Goal: Task Accomplishment & Management: Use online tool/utility

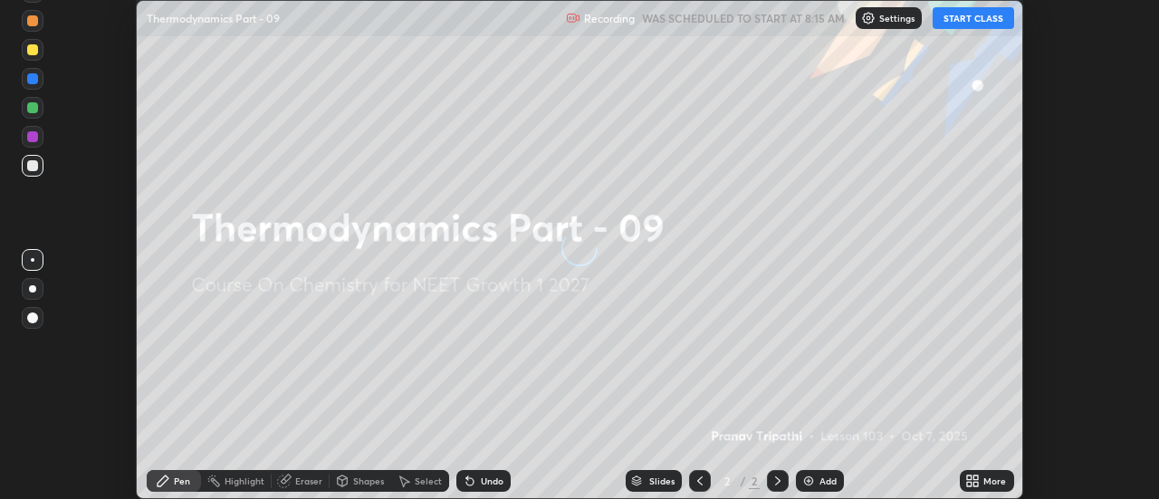
scroll to position [499, 1159]
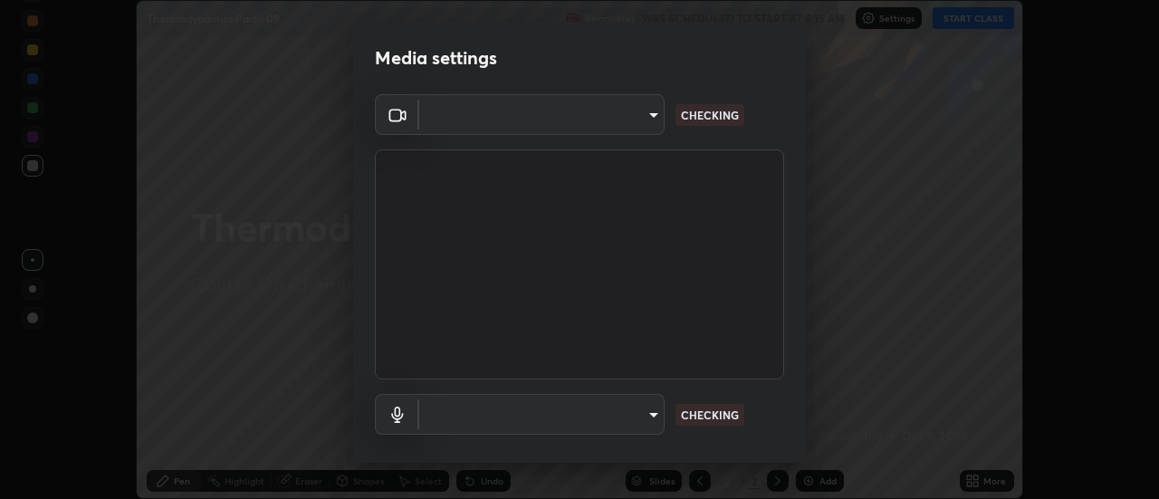
type input "6db99b6eec43879c9c37220b589585cee9a8a2a9ecad64e3b740b2de92d68dc4"
click at [548, 120] on body "Erase all Thermodynamics Part - 09 Recording WAS SCHEDULED TO START AT 8:15 AM …" at bounding box center [579, 249] width 1159 height 499
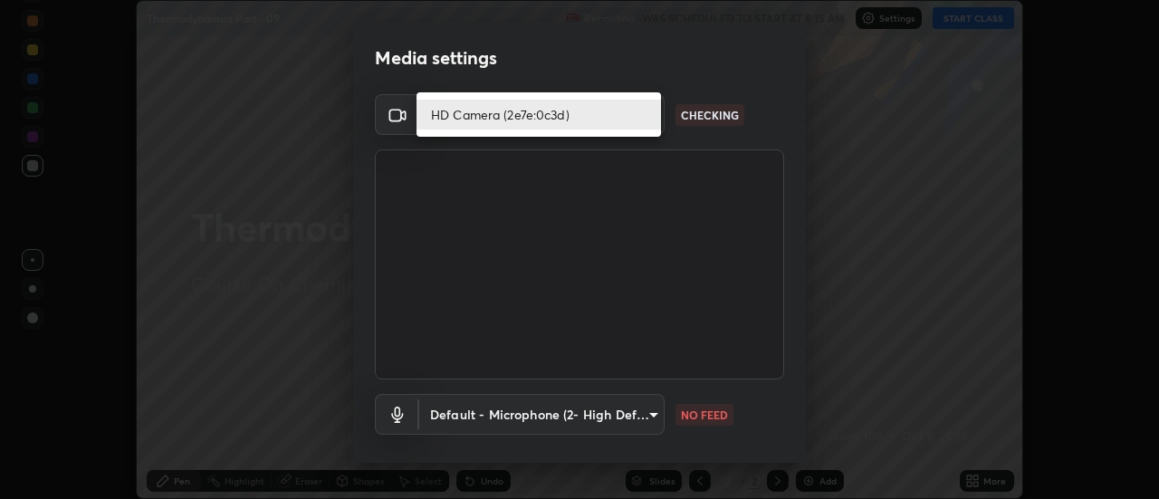
click at [521, 117] on li "HD Camera (2e7e:0c3d)" at bounding box center [539, 115] width 245 height 30
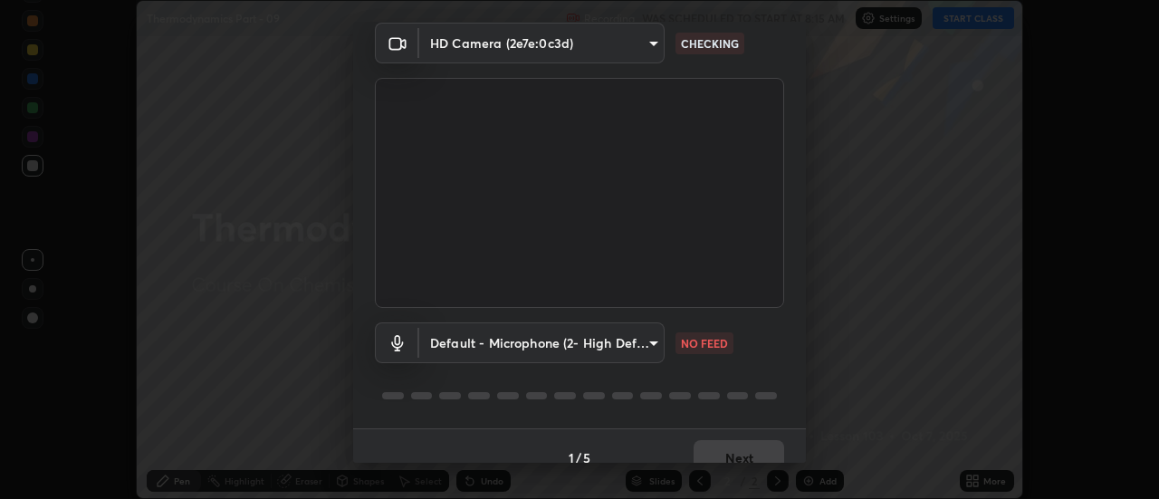
scroll to position [95, 0]
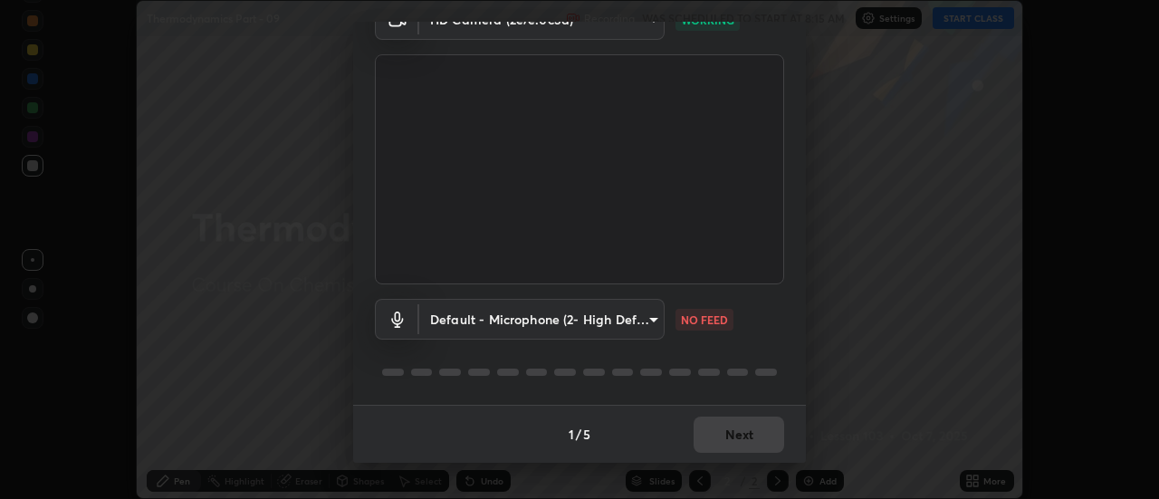
click at [582, 316] on body "Erase all Thermodynamics Part - 09 Recording WAS SCHEDULED TO START AT 8:15 AM …" at bounding box center [579, 249] width 1159 height 499
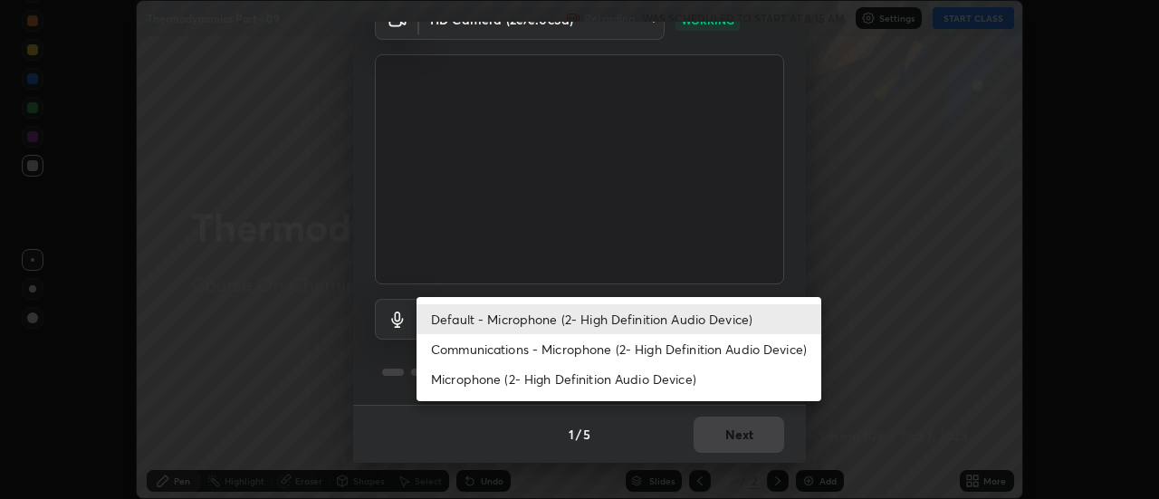
click at [551, 348] on li "Communications - Microphone (2- High Definition Audio Device)" at bounding box center [619, 349] width 405 height 30
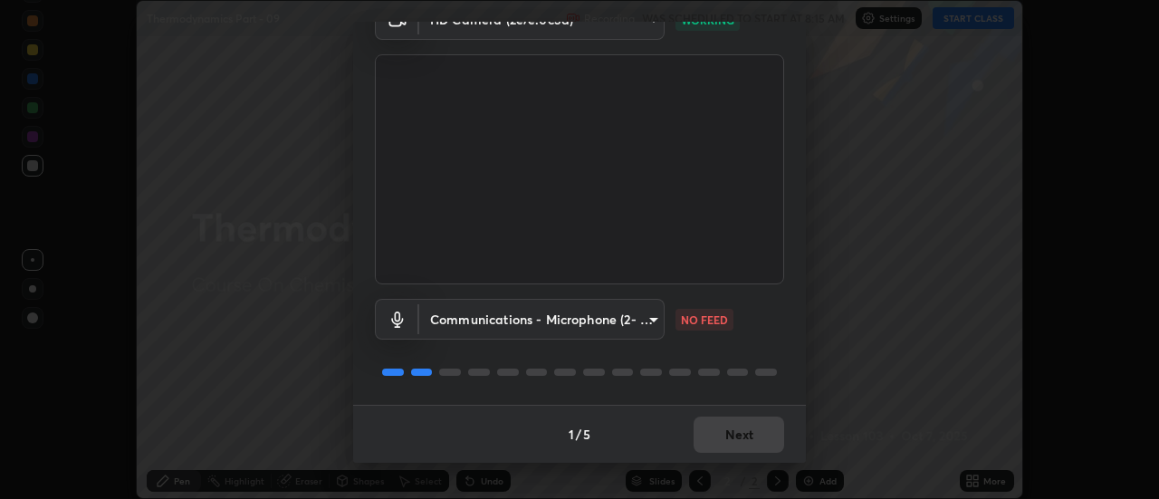
click at [568, 321] on body "Erase all Thermodynamics Part - 09 Recording WAS SCHEDULED TO START AT 8:15 AM …" at bounding box center [579, 249] width 1159 height 499
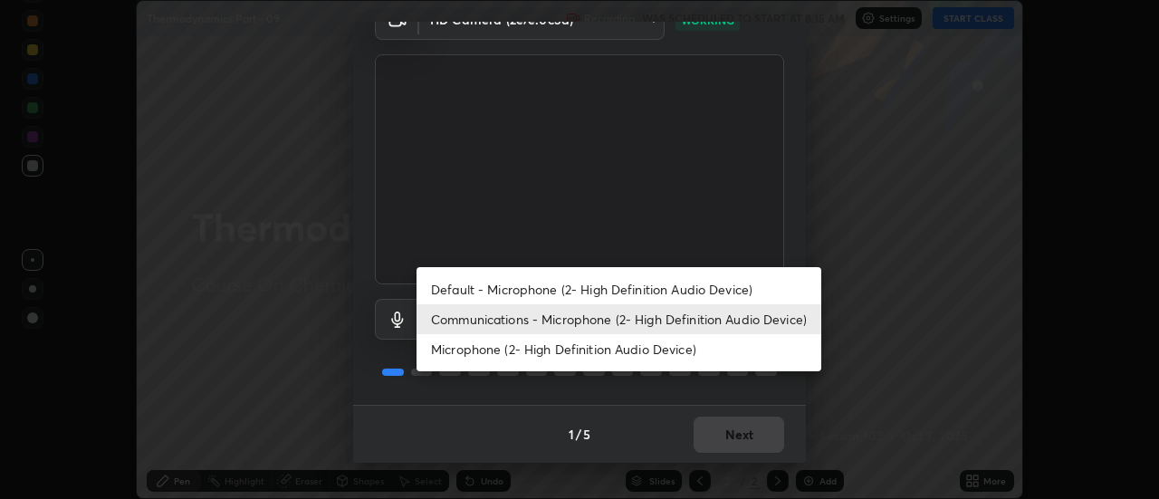
click at [538, 288] on li "Default - Microphone (2- High Definition Audio Device)" at bounding box center [619, 289] width 405 height 30
type input "default"
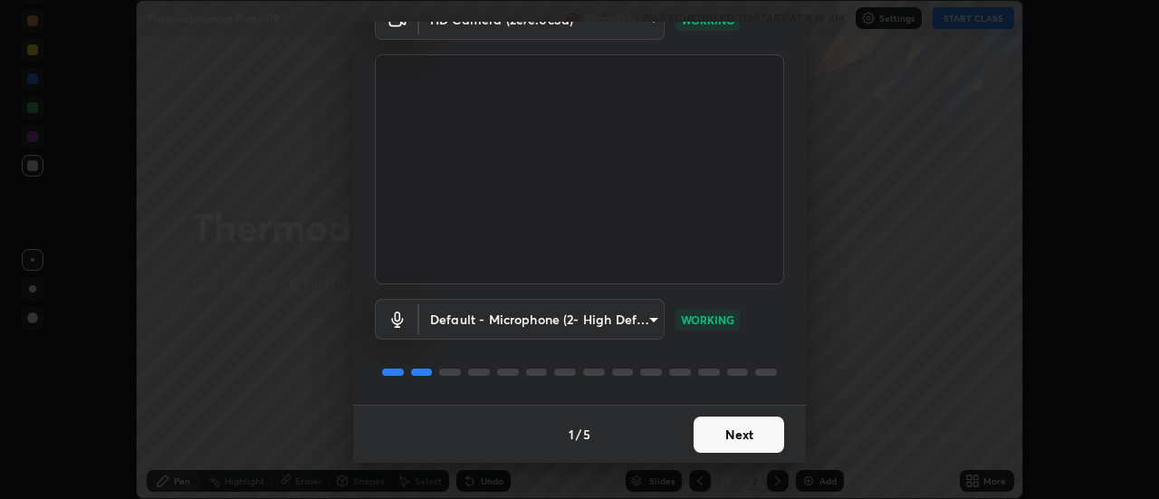
click at [749, 442] on button "Next" at bounding box center [739, 435] width 91 height 36
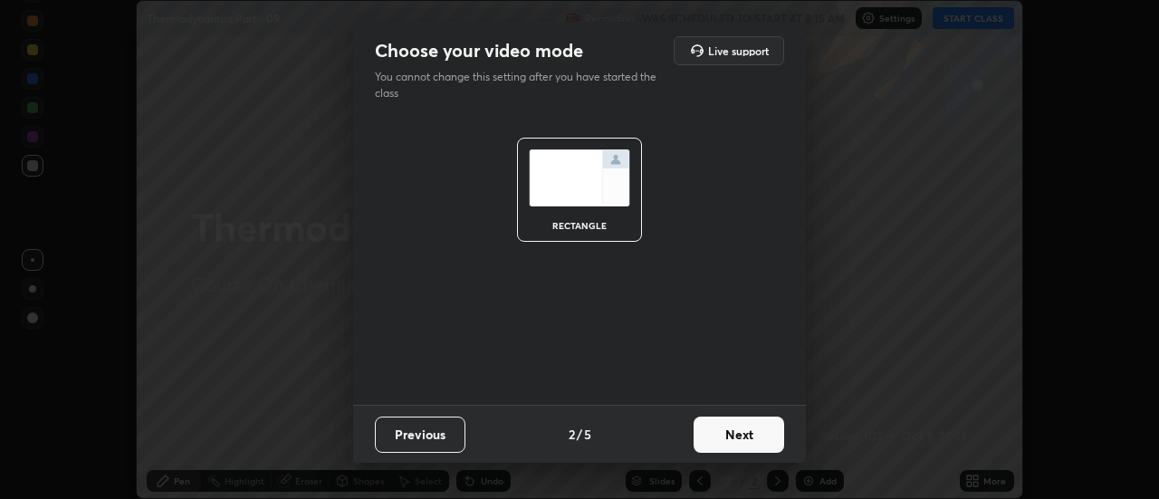
scroll to position [0, 0]
click at [762, 437] on button "Next" at bounding box center [739, 435] width 91 height 36
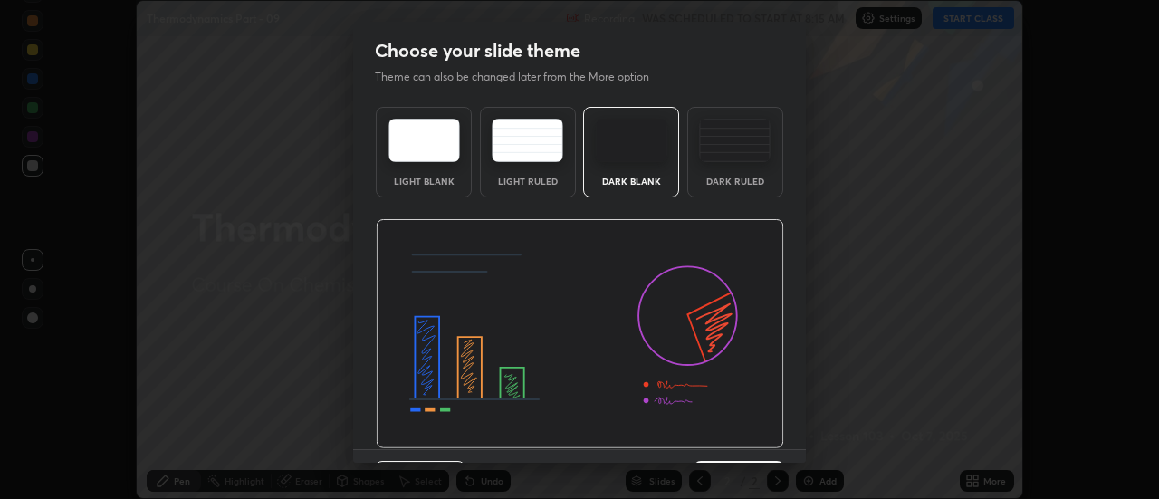
scroll to position [44, 0]
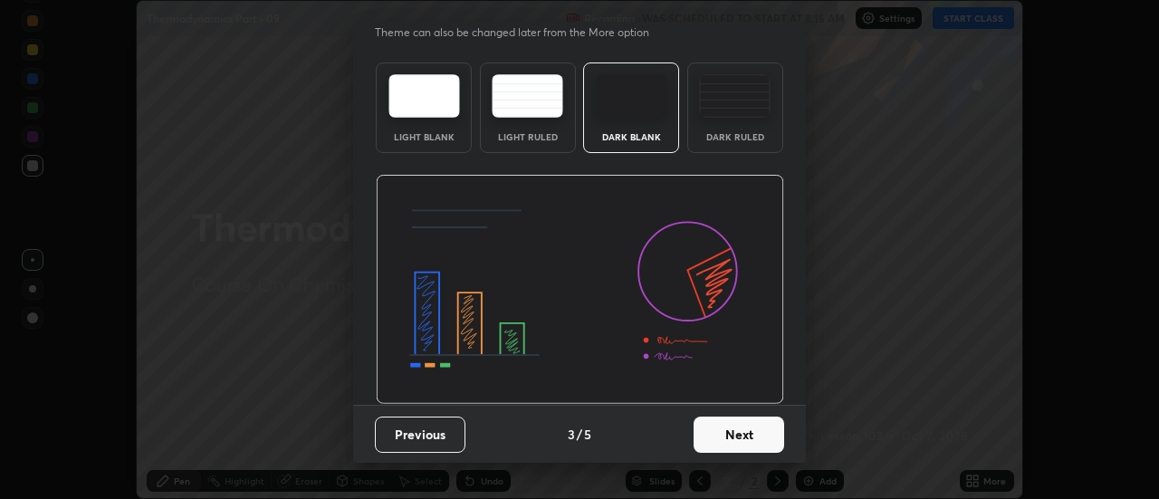
click at [747, 439] on button "Next" at bounding box center [739, 435] width 91 height 36
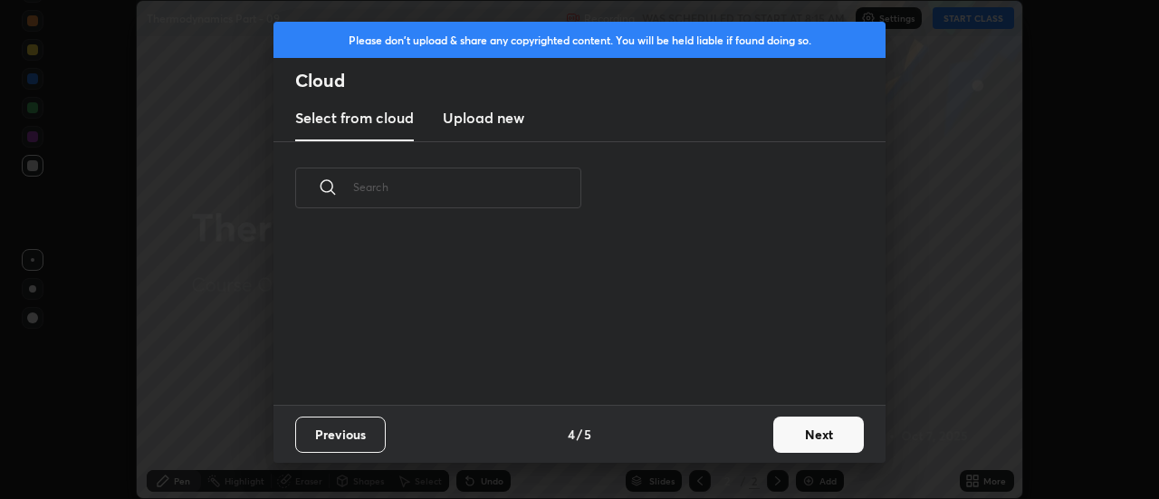
click at [803, 430] on button "Next" at bounding box center [819, 435] width 91 height 36
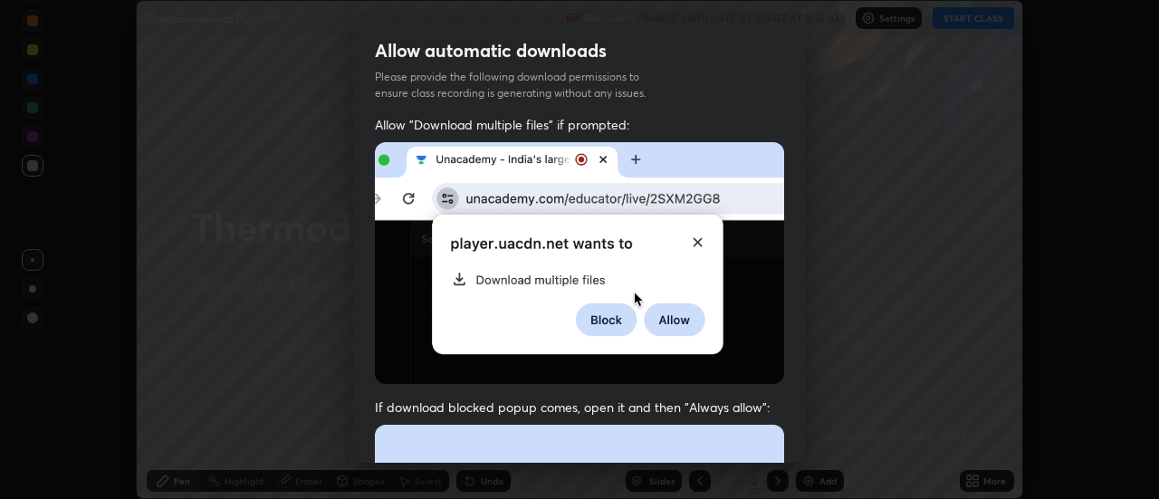
click at [797, 426] on div "Allow "Download multiple files" if prompted: If download blocked popup comes, o…" at bounding box center [579, 497] width 453 height 763
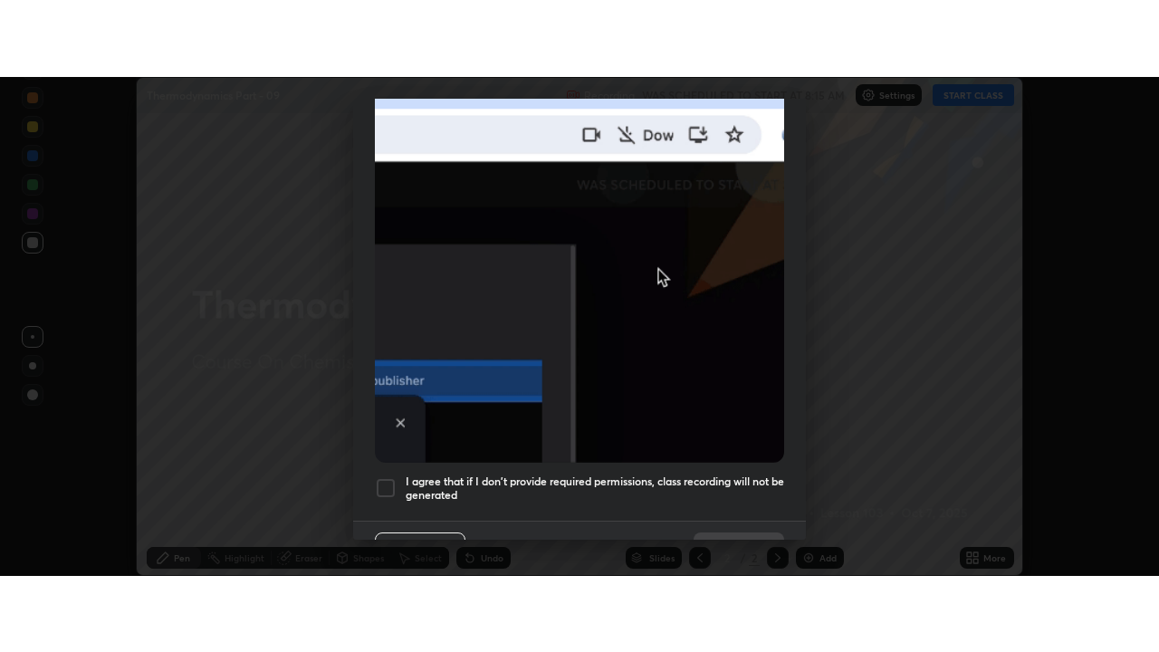
scroll to position [443, 0]
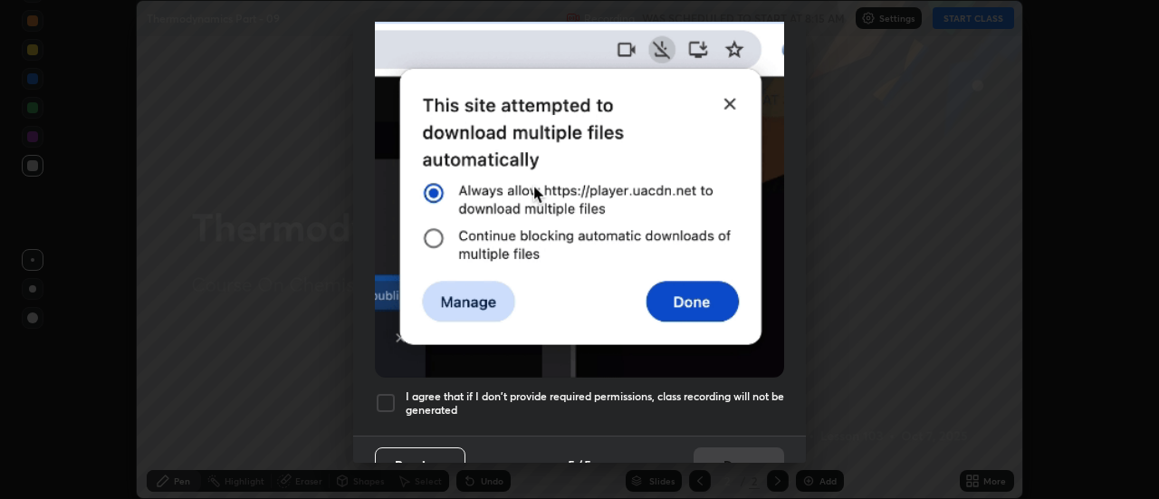
click at [390, 397] on div at bounding box center [386, 403] width 22 height 22
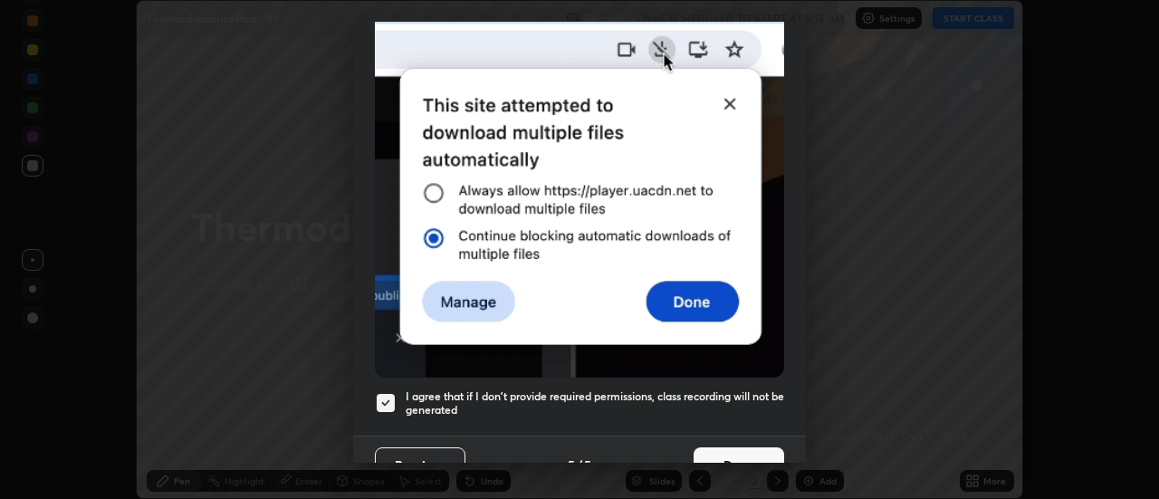
click at [742, 454] on button "Done" at bounding box center [739, 465] width 91 height 36
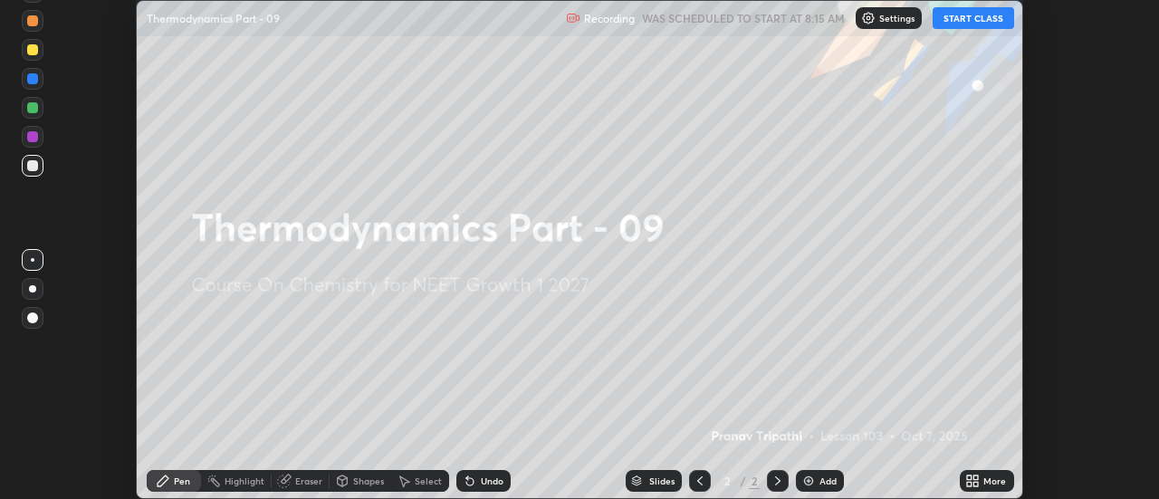
click at [972, 478] on icon at bounding box center [969, 478] width 5 height 5
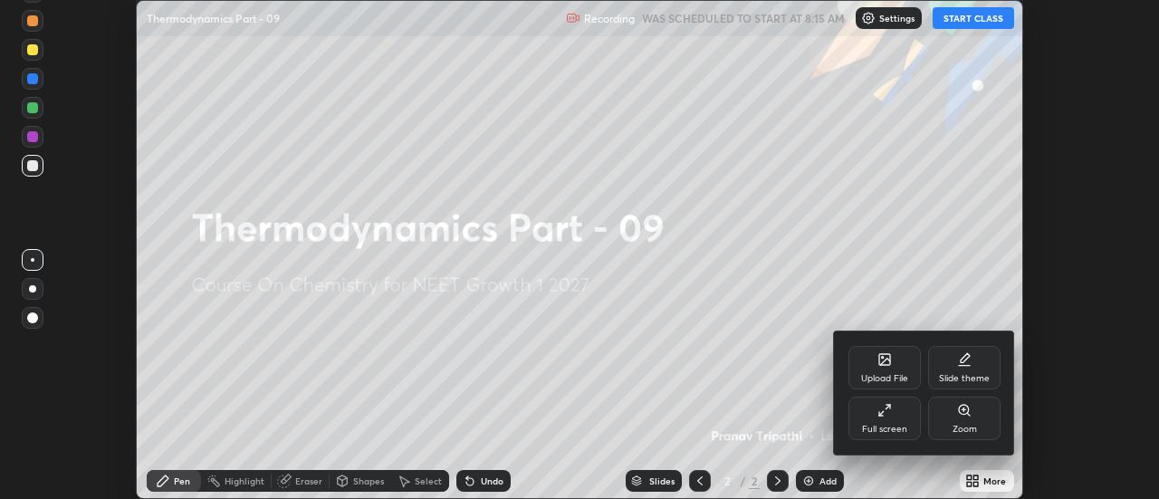
click at [896, 420] on div "Full screen" at bounding box center [885, 418] width 72 height 43
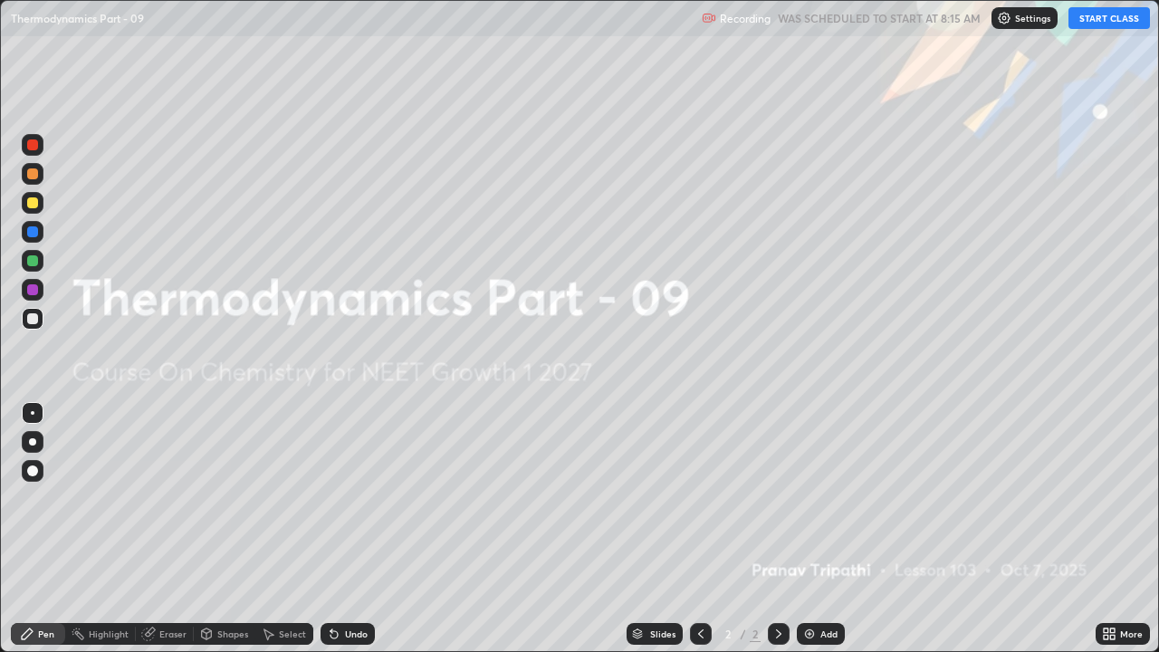
scroll to position [652, 1159]
click at [1094, 19] on button "START CLASS" at bounding box center [1110, 18] width 82 height 22
click at [823, 498] on div "Add" at bounding box center [821, 634] width 48 height 22
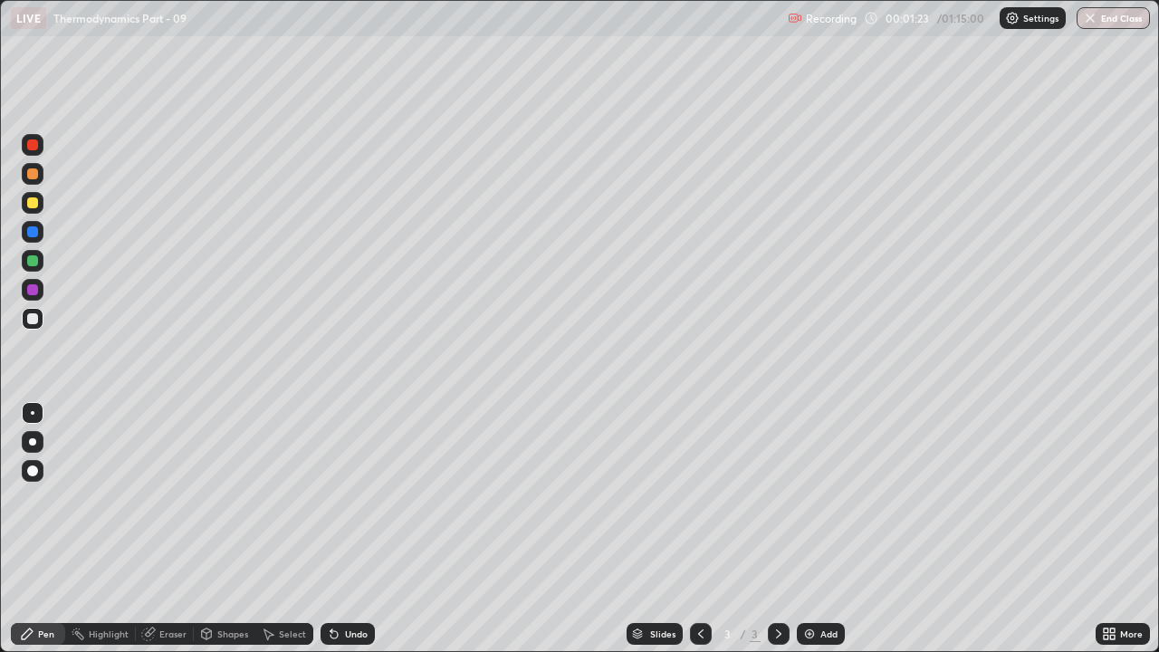
click at [176, 498] on div "Eraser" at bounding box center [172, 634] width 27 height 9
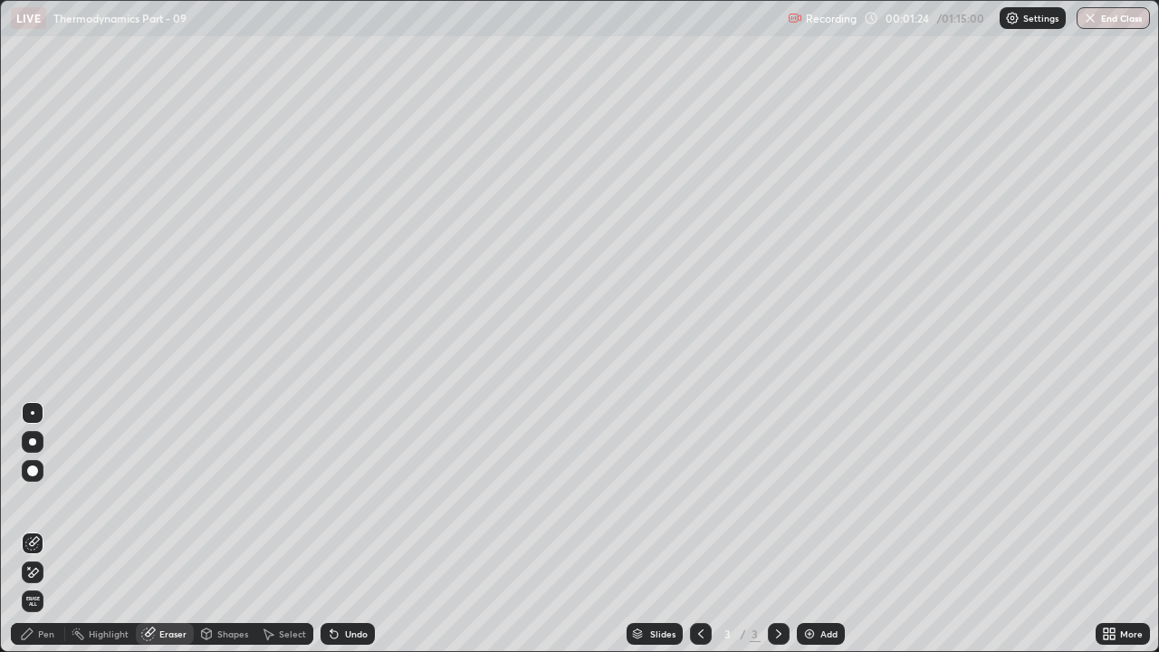
click at [43, 498] on div "Pen" at bounding box center [46, 634] width 16 height 9
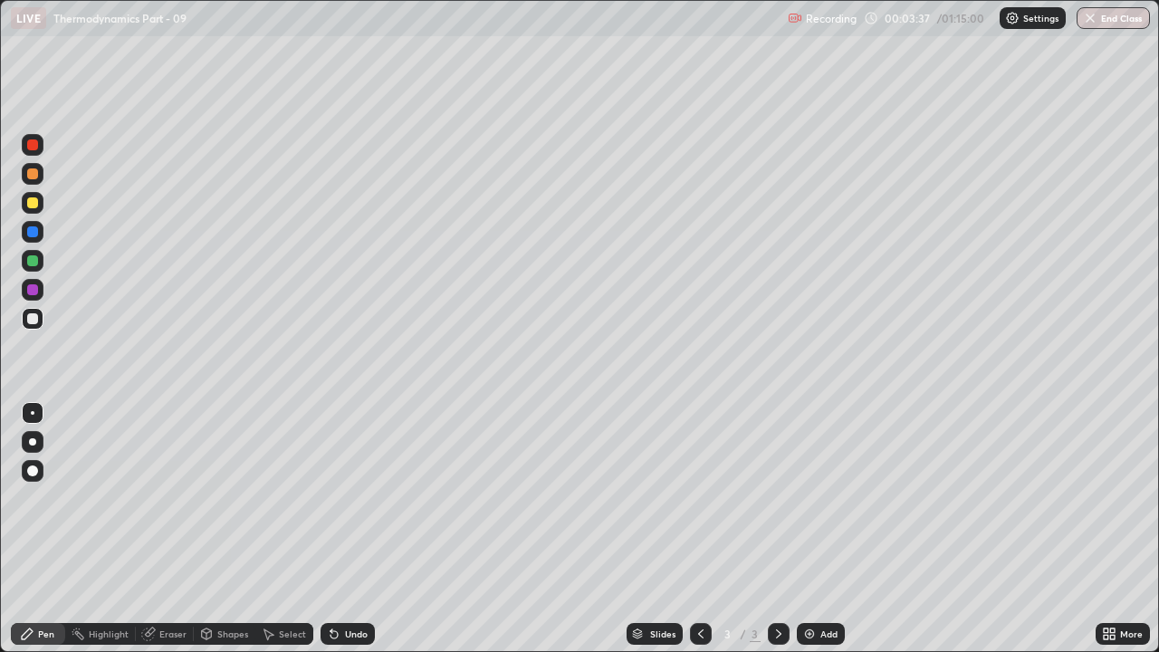
click at [162, 498] on div "Eraser" at bounding box center [172, 634] width 27 height 9
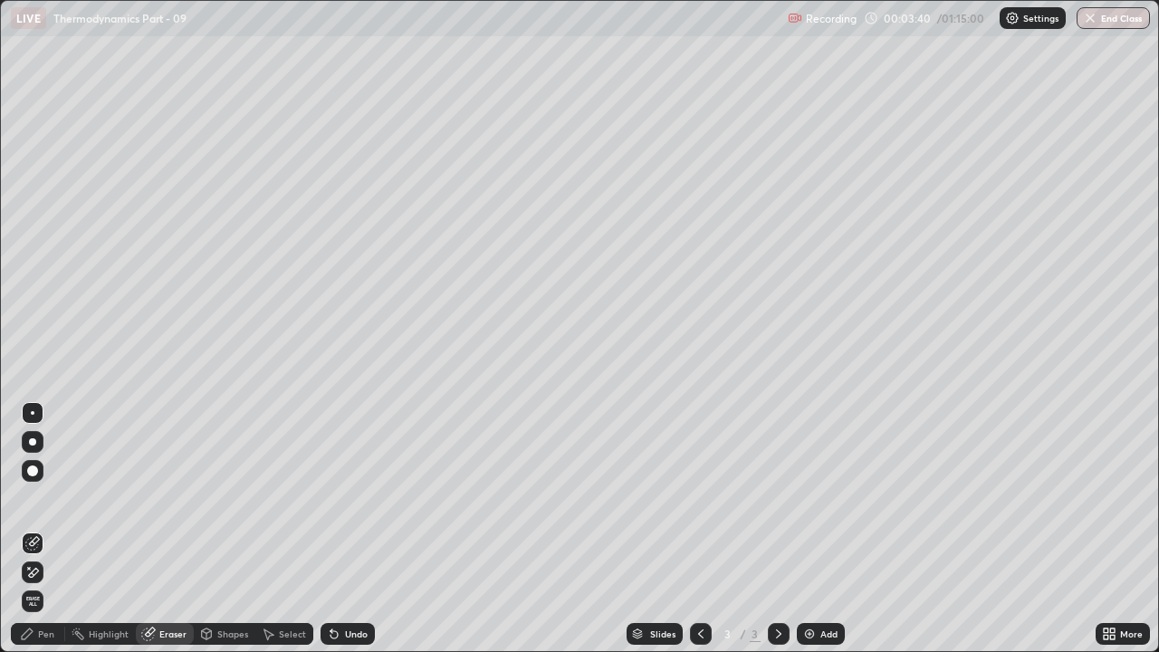
click at [49, 498] on div "Pen" at bounding box center [46, 634] width 16 height 9
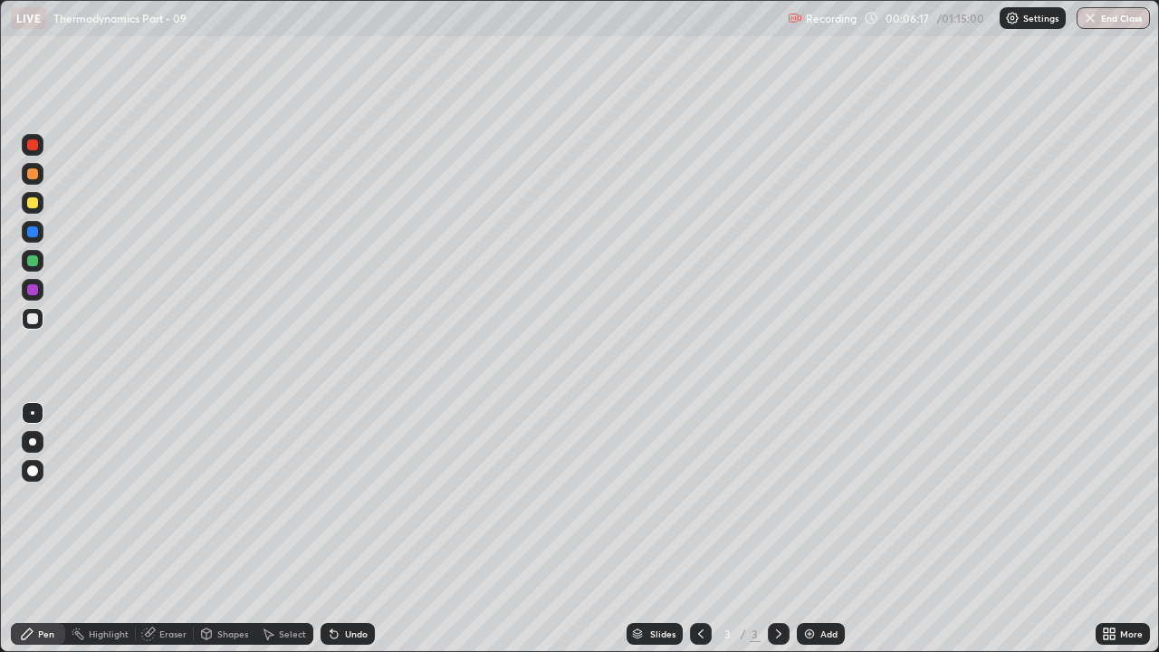
click at [33, 205] on div at bounding box center [32, 202] width 11 height 11
click at [176, 498] on div "Eraser" at bounding box center [172, 634] width 27 height 9
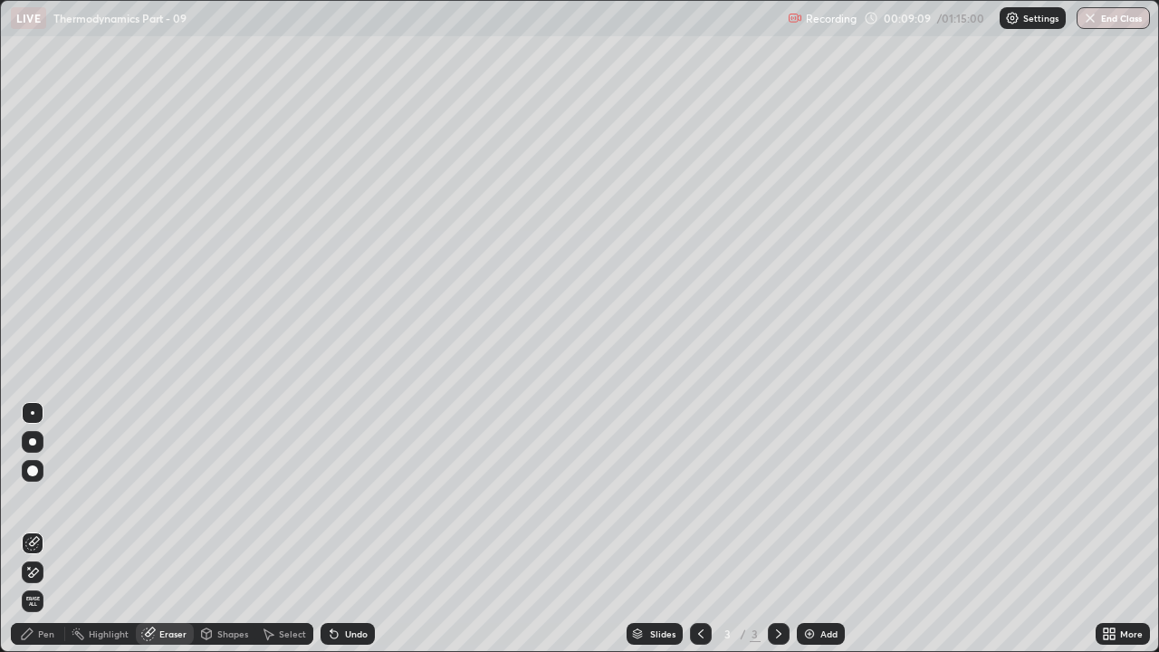
click at [44, 498] on div "Pen" at bounding box center [46, 634] width 16 height 9
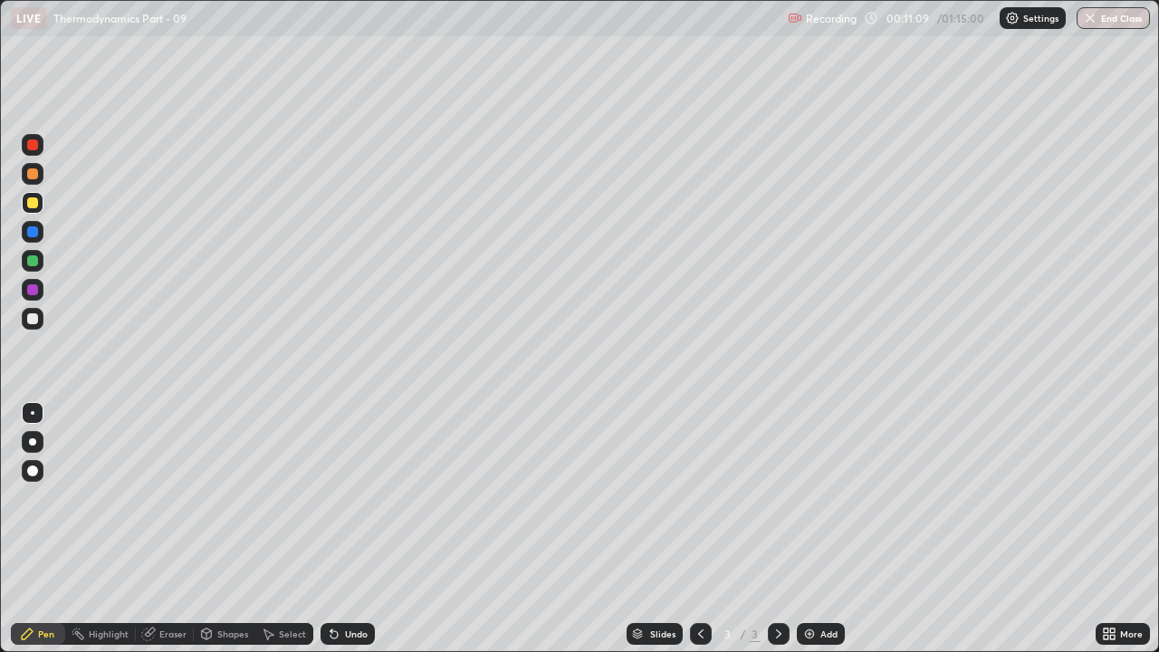
click at [815, 498] on div "Add" at bounding box center [821, 634] width 48 height 22
click at [814, 498] on img at bounding box center [810, 634] width 14 height 14
click at [173, 498] on div "Eraser" at bounding box center [172, 634] width 27 height 9
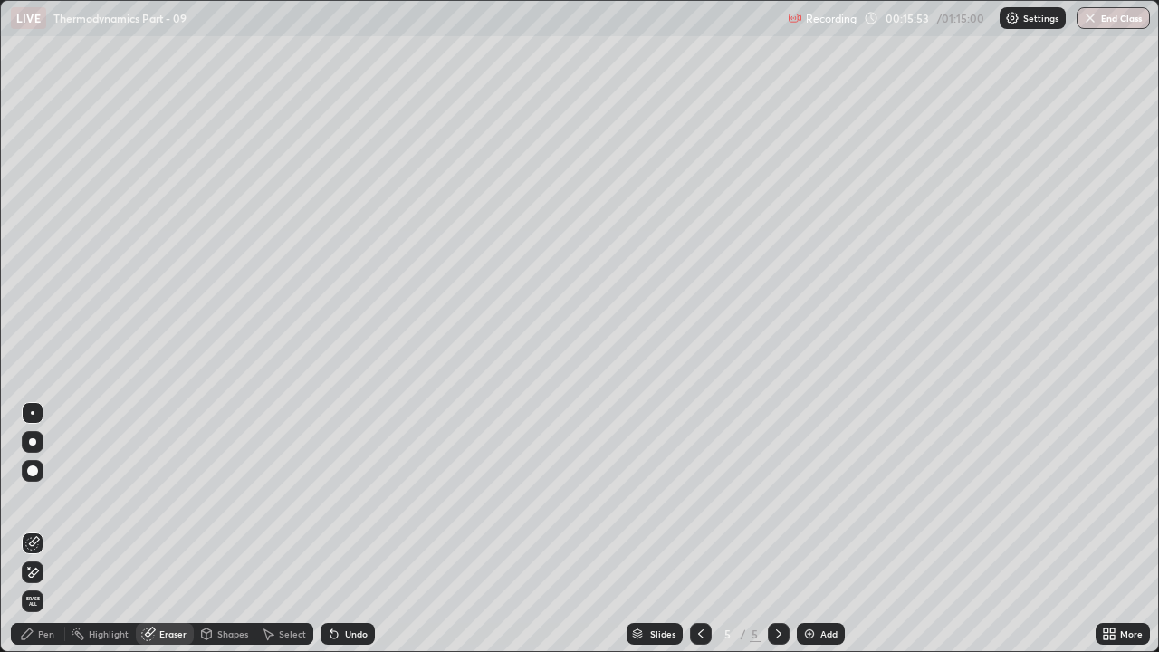
click at [46, 498] on div "Pen" at bounding box center [46, 634] width 16 height 9
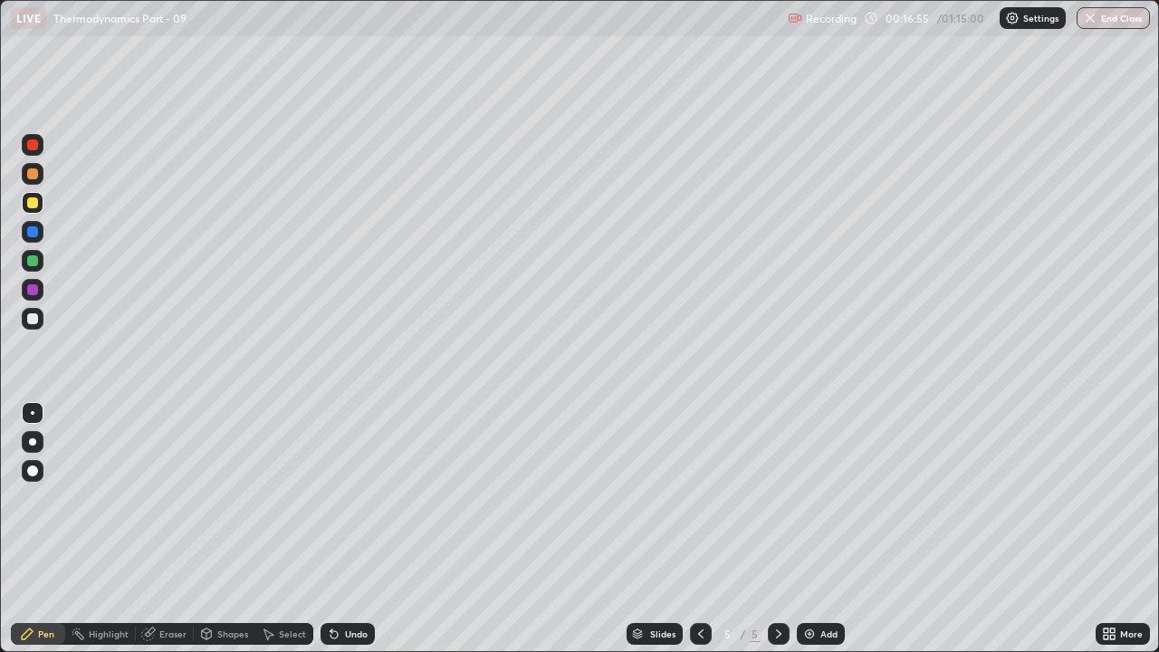
click at [33, 262] on div at bounding box center [32, 260] width 11 height 11
click at [168, 498] on div "Eraser" at bounding box center [172, 634] width 27 height 9
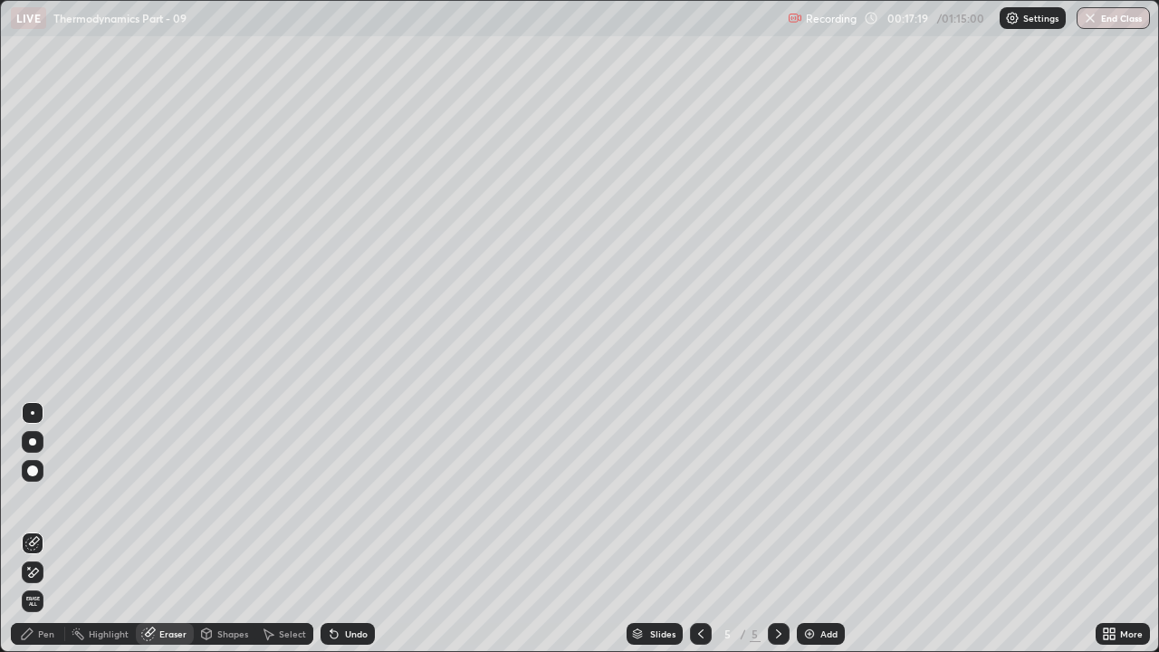
click at [40, 498] on div "Pen" at bounding box center [46, 634] width 16 height 9
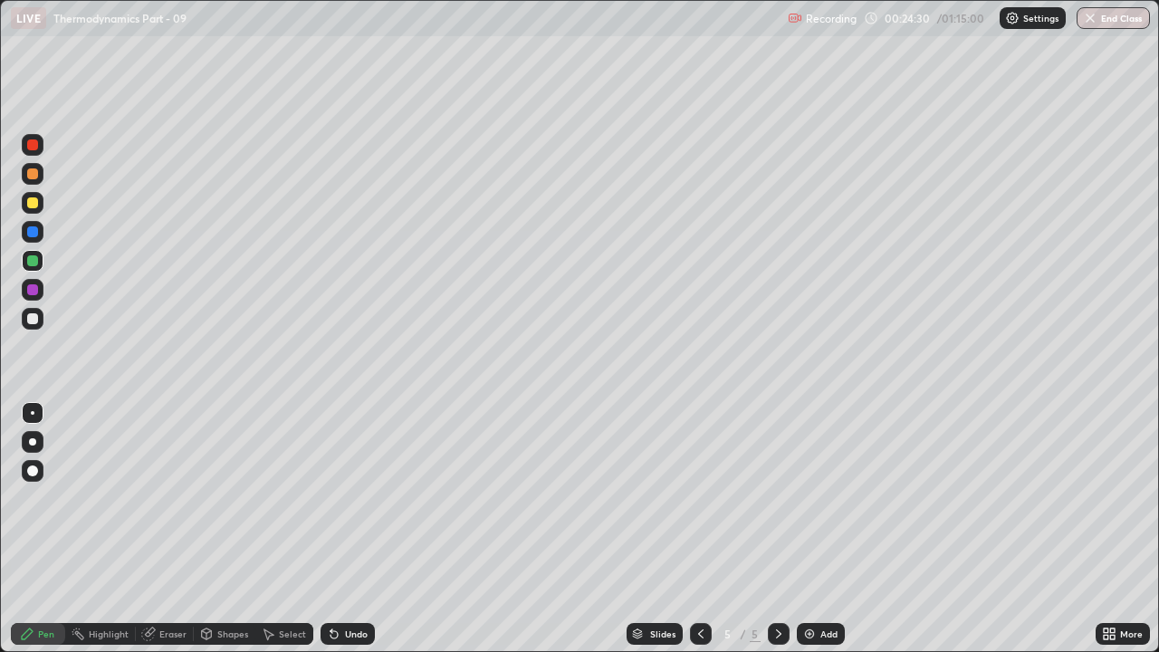
click at [826, 498] on div "Add" at bounding box center [829, 634] width 17 height 9
click at [33, 291] on div at bounding box center [32, 289] width 11 height 11
click at [34, 261] on div at bounding box center [32, 260] width 11 height 11
click at [163, 498] on div "Eraser" at bounding box center [165, 634] width 58 height 22
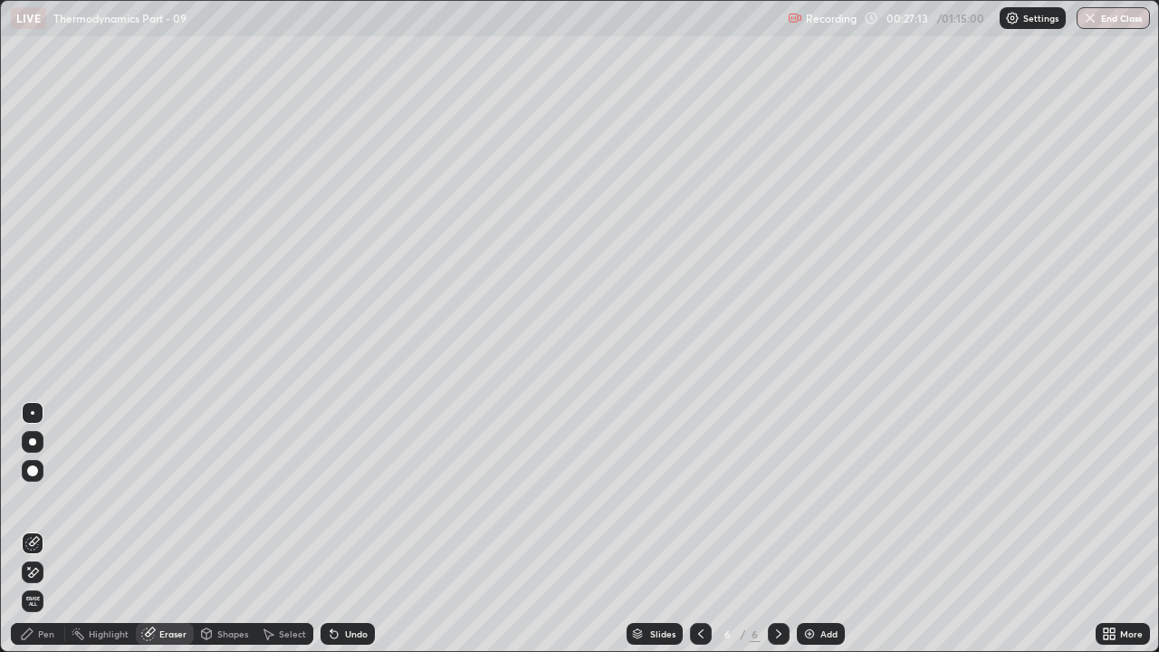
click at [43, 498] on div "Pen" at bounding box center [38, 634] width 54 height 22
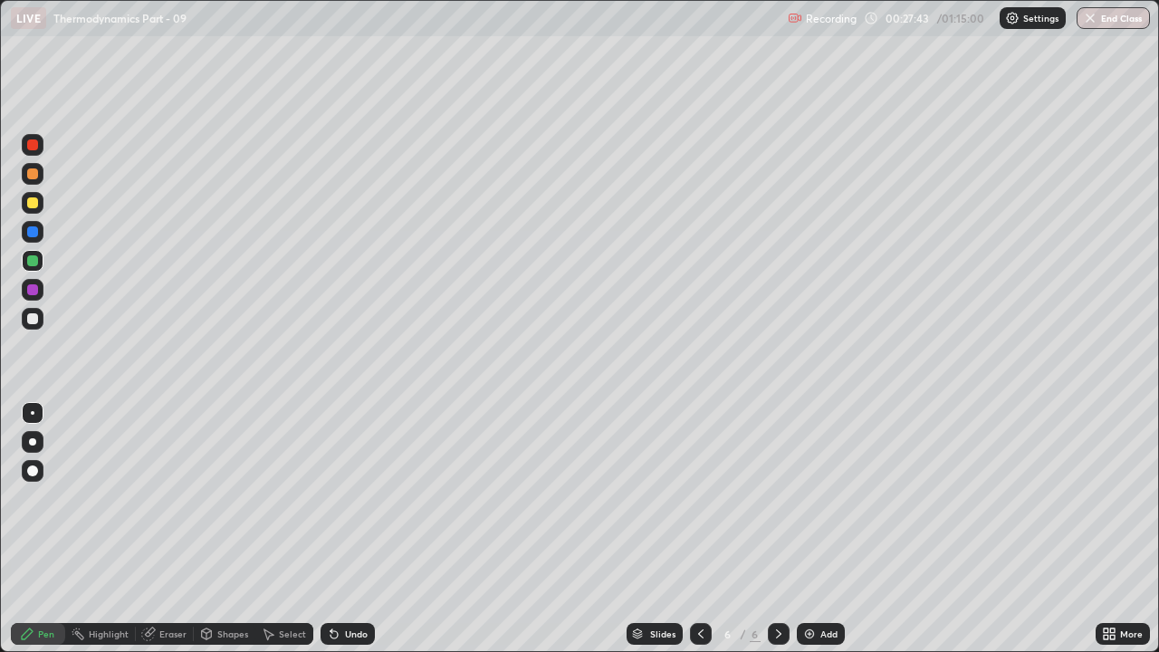
click at [40, 321] on div at bounding box center [33, 319] width 22 height 22
click at [34, 264] on div at bounding box center [32, 260] width 11 height 11
click at [818, 498] on div "Add" at bounding box center [821, 634] width 48 height 22
click at [34, 199] on div at bounding box center [32, 202] width 11 height 11
click at [173, 498] on div "Eraser" at bounding box center [172, 634] width 27 height 9
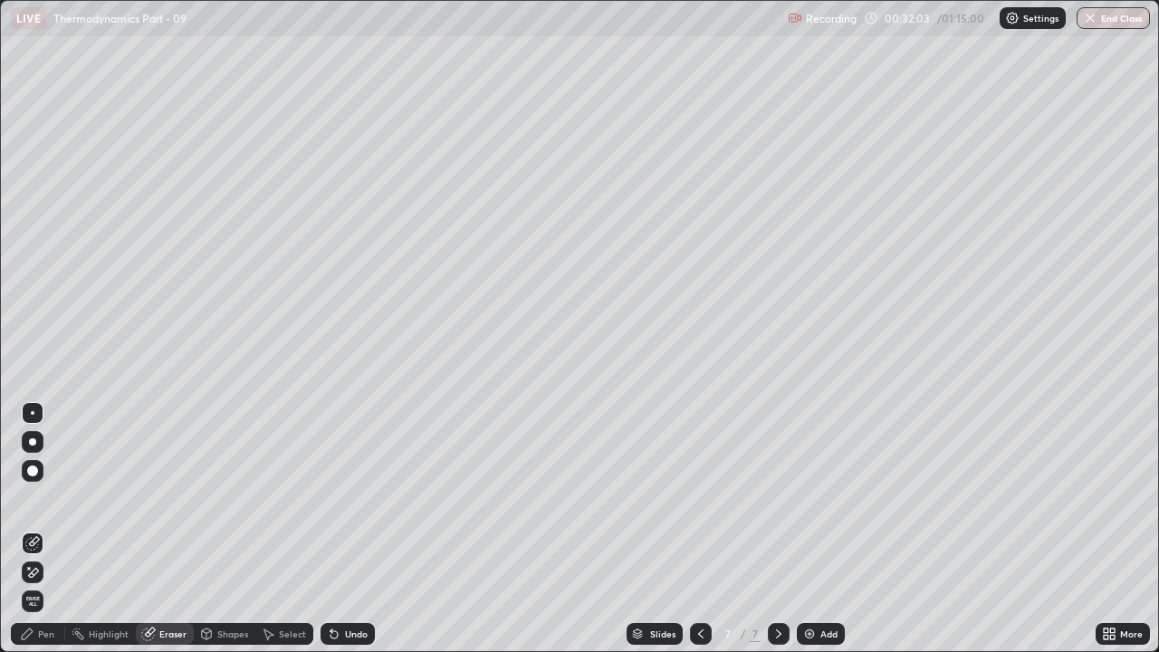
click at [39, 498] on div "Pen" at bounding box center [38, 634] width 54 height 22
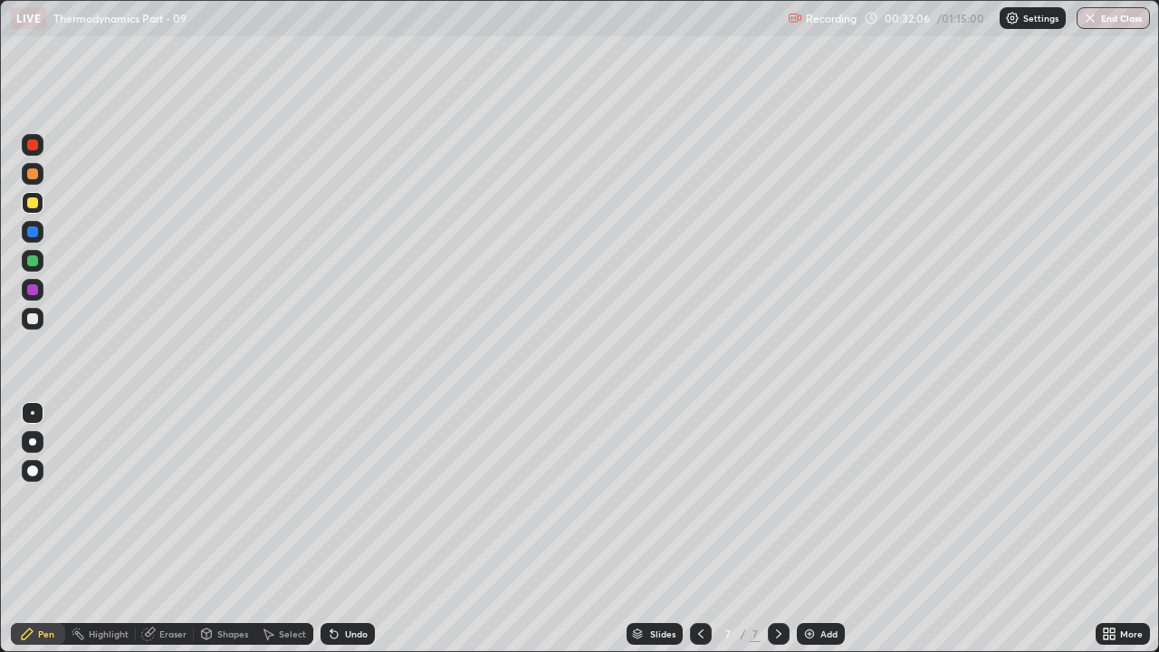
click at [166, 498] on div "Eraser" at bounding box center [172, 634] width 27 height 9
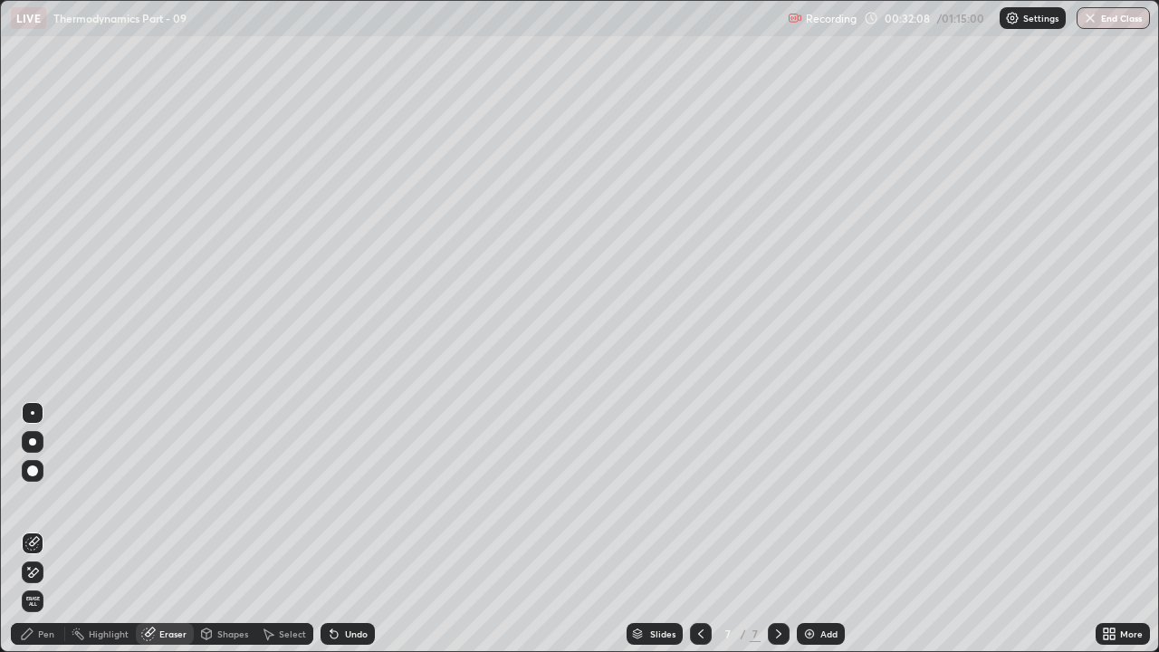
click at [35, 498] on div "Pen" at bounding box center [38, 634] width 54 height 22
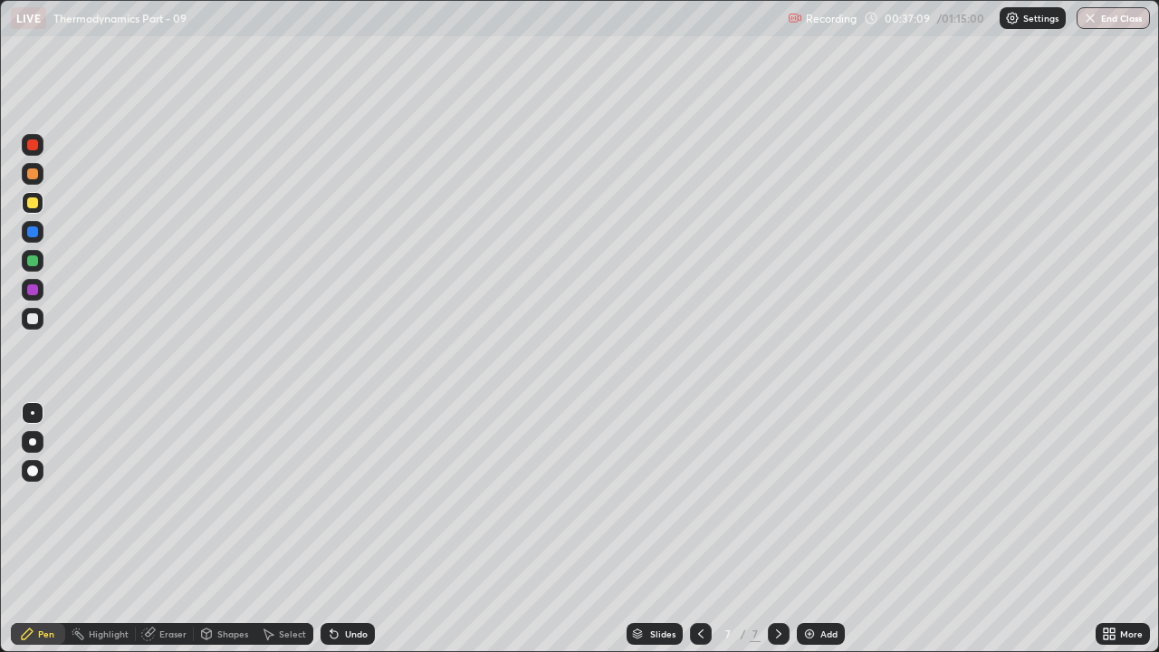
click at [821, 498] on div "Add" at bounding box center [829, 634] width 17 height 9
click at [822, 498] on div "Add" at bounding box center [821, 634] width 48 height 22
click at [165, 498] on div "Eraser" at bounding box center [172, 634] width 27 height 9
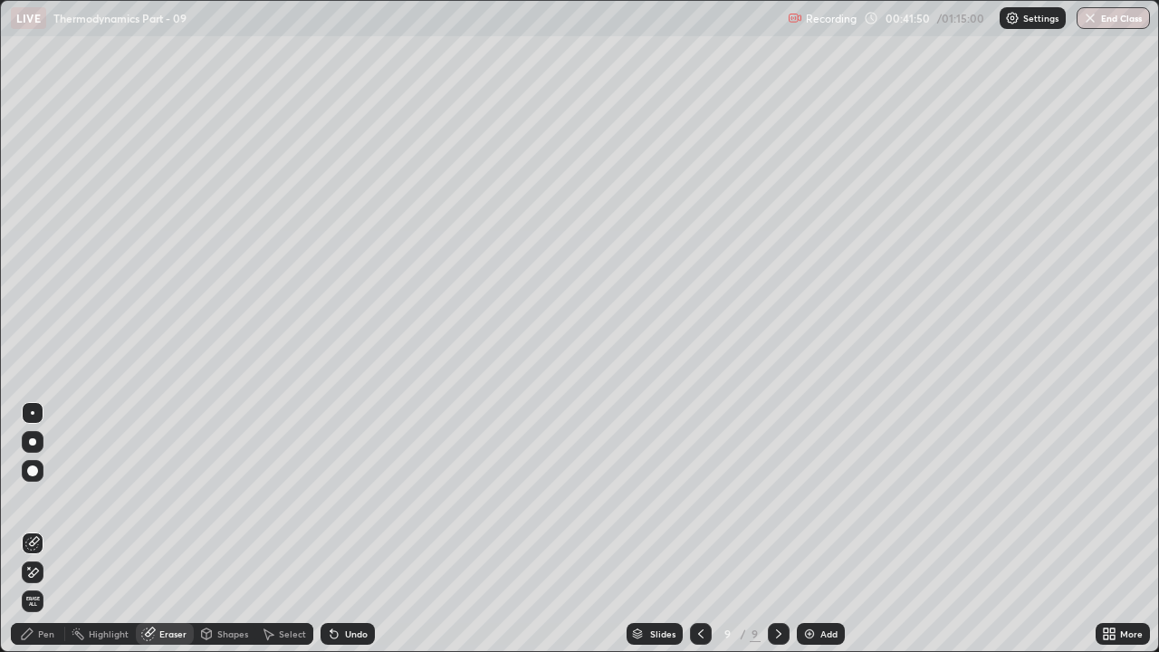
click at [46, 498] on div "Pen" at bounding box center [46, 634] width 16 height 9
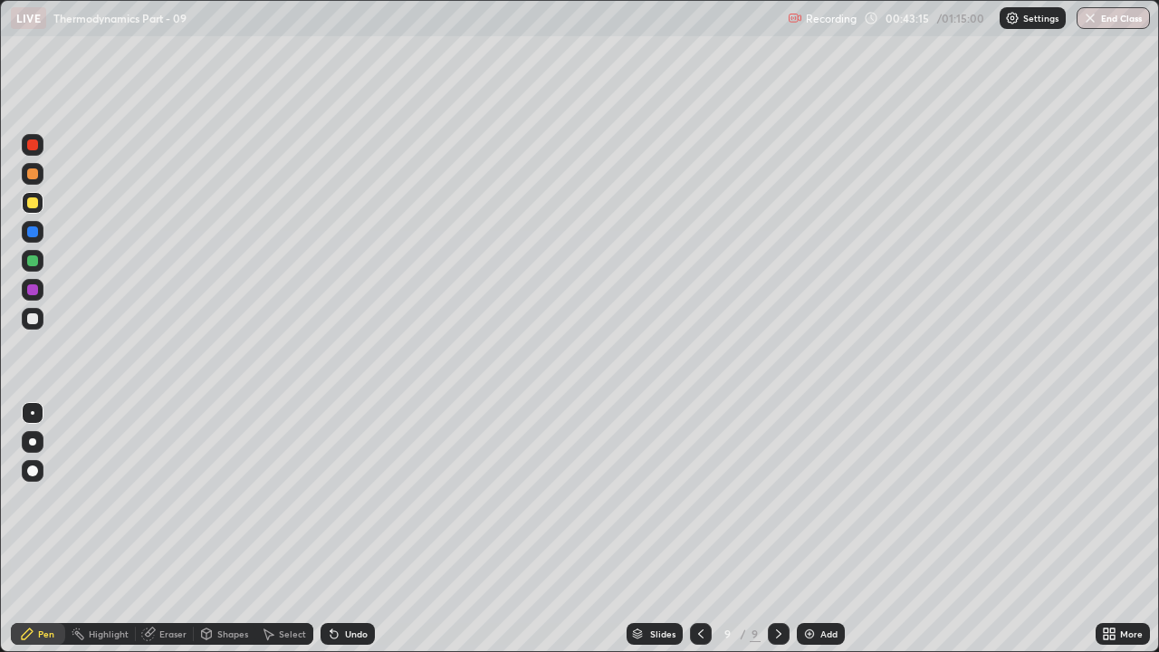
click at [172, 498] on div "Eraser" at bounding box center [165, 634] width 58 height 22
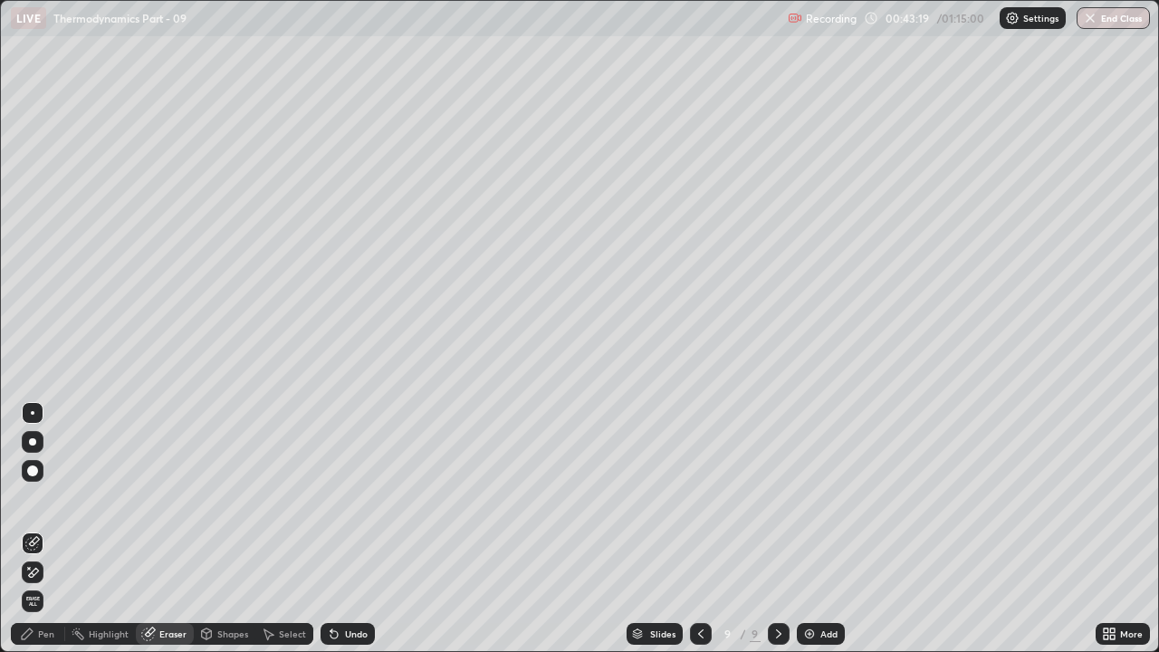
click at [40, 498] on div "Pen" at bounding box center [38, 634] width 54 height 22
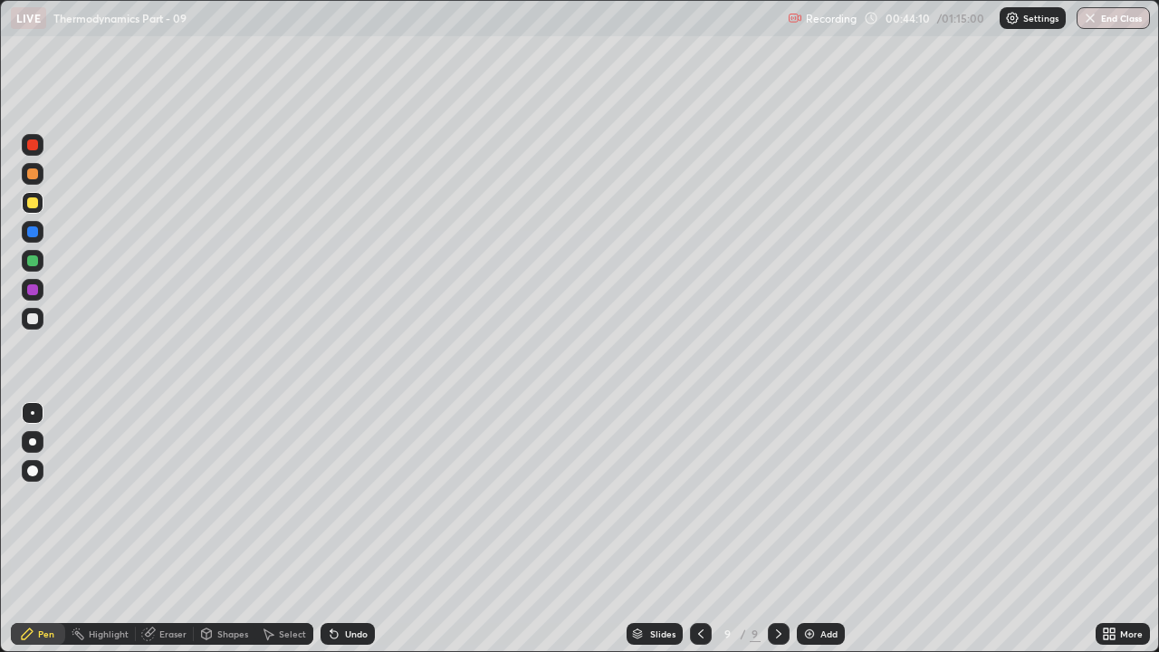
click at [182, 498] on div "Eraser" at bounding box center [165, 634] width 58 height 22
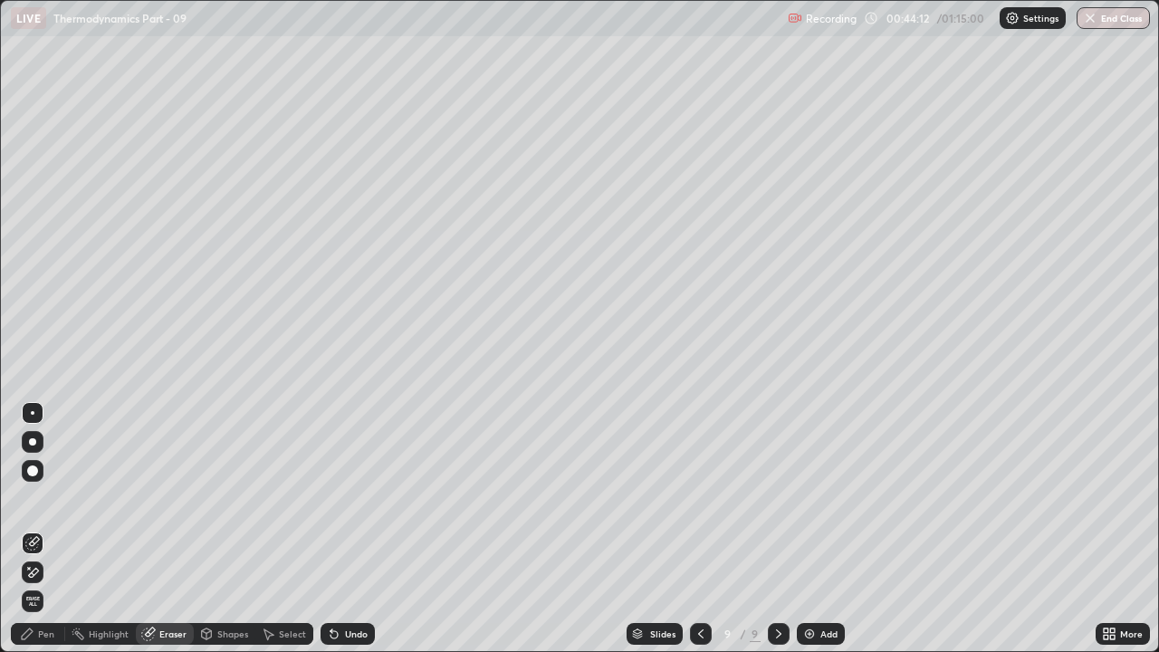
click at [46, 498] on div "Pen" at bounding box center [38, 634] width 54 height 22
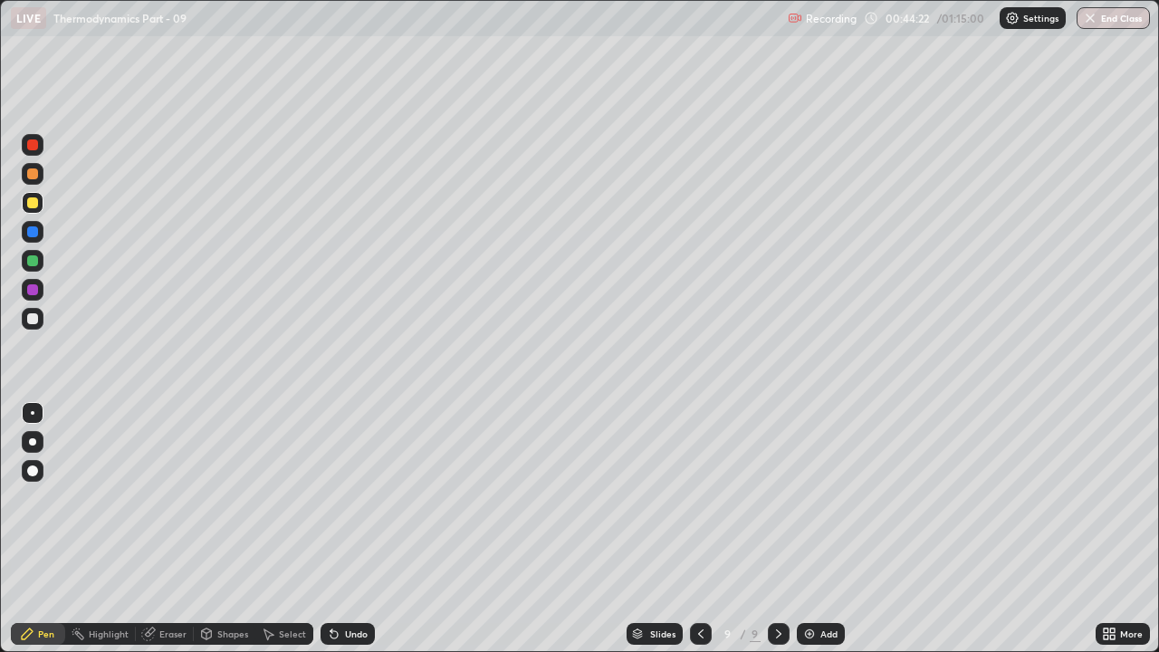
click at [34, 178] on div at bounding box center [32, 173] width 11 height 11
click at [810, 498] on img at bounding box center [810, 634] width 14 height 14
click at [32, 149] on div at bounding box center [32, 144] width 11 height 11
click at [35, 177] on div at bounding box center [32, 173] width 11 height 11
click at [698, 498] on icon at bounding box center [700, 634] width 14 height 14
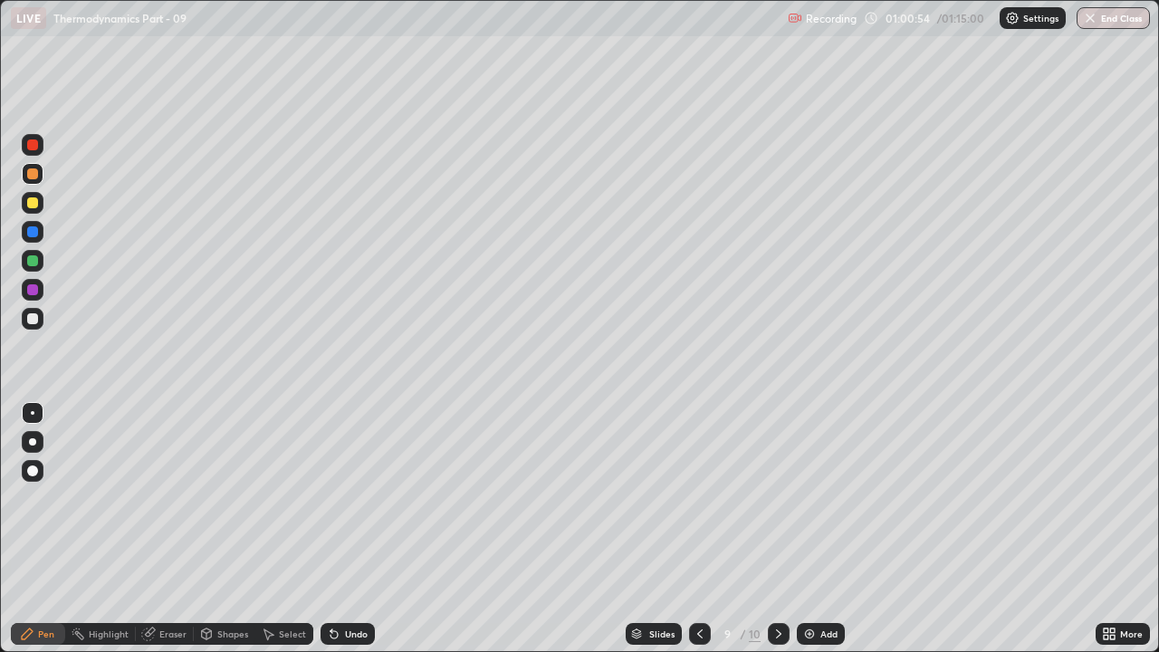
click at [779, 498] on icon at bounding box center [779, 634] width 14 height 14
click at [39, 319] on div at bounding box center [33, 319] width 22 height 22
click at [818, 498] on div "Add" at bounding box center [821, 634] width 48 height 22
click at [821, 498] on div "Add" at bounding box center [829, 634] width 17 height 9
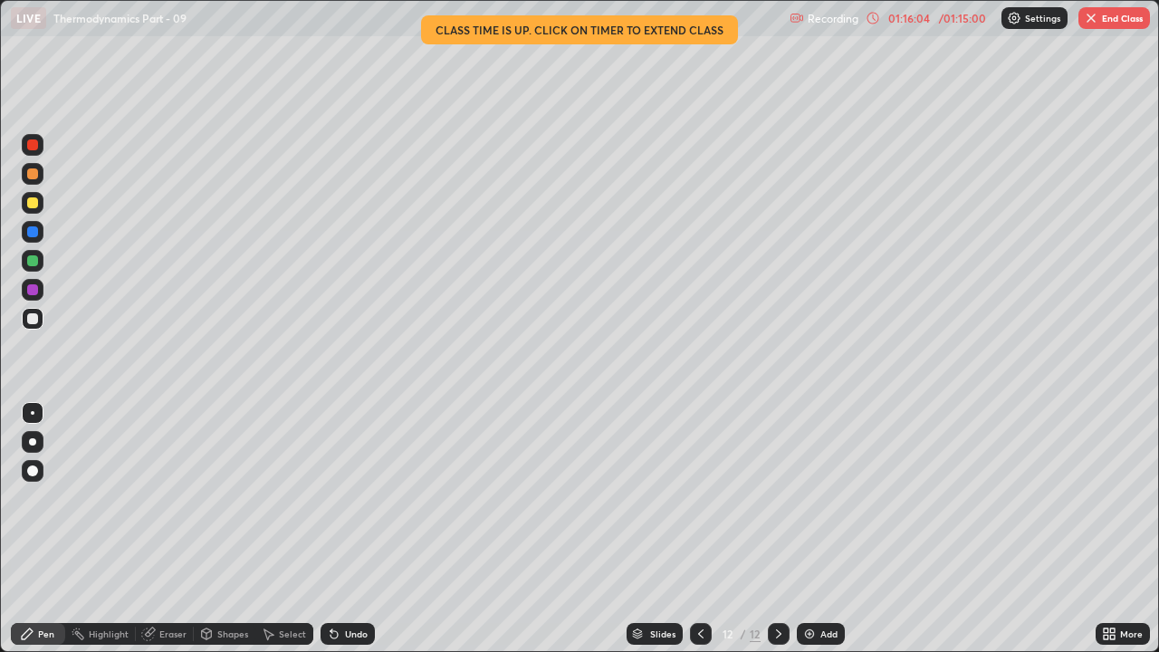
click at [1107, 21] on button "End Class" at bounding box center [1115, 18] width 72 height 22
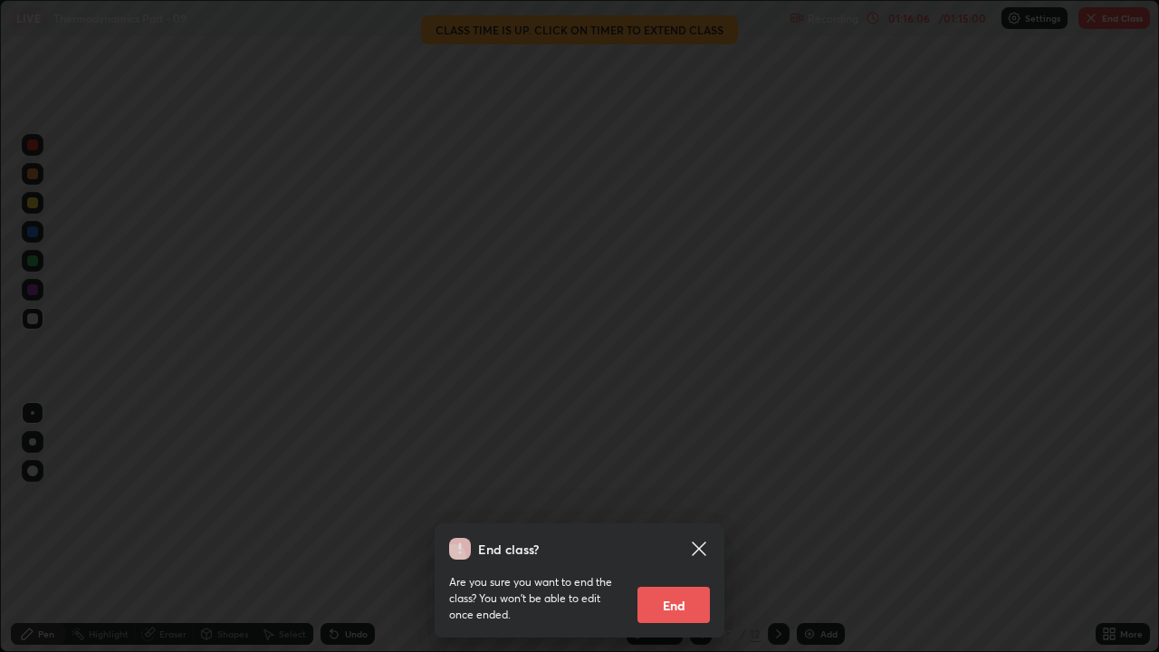
click at [659, 498] on button "End" at bounding box center [674, 605] width 72 height 36
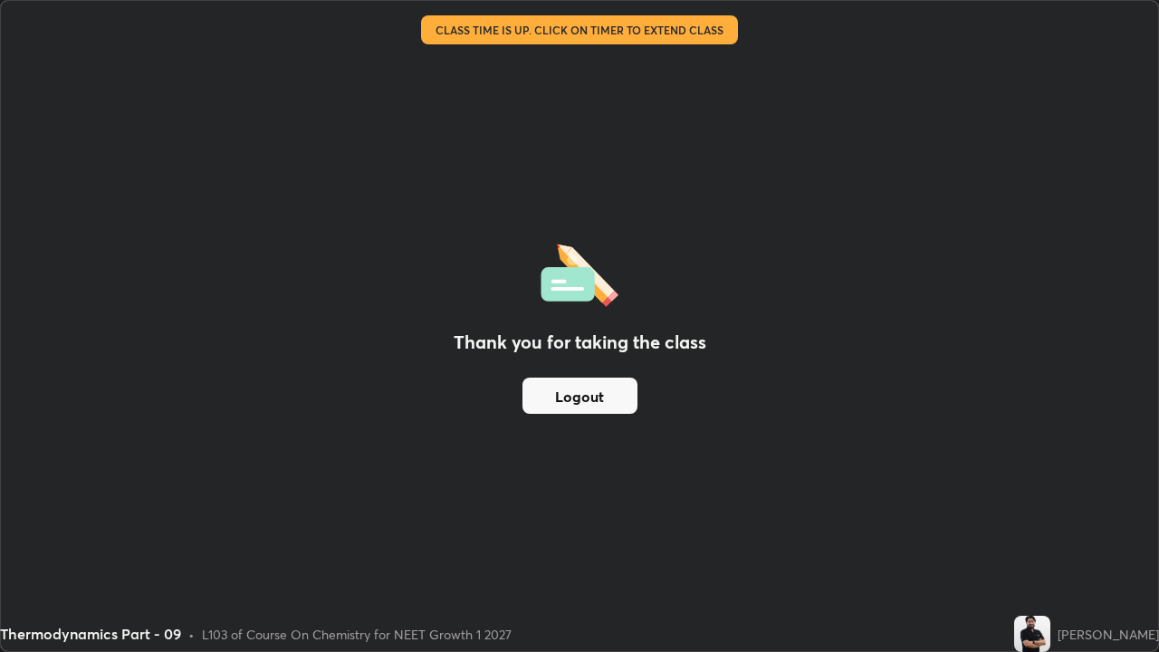
click at [558, 402] on button "Logout" at bounding box center [580, 396] width 115 height 36
